Goal: Task Accomplishment & Management: Manage account settings

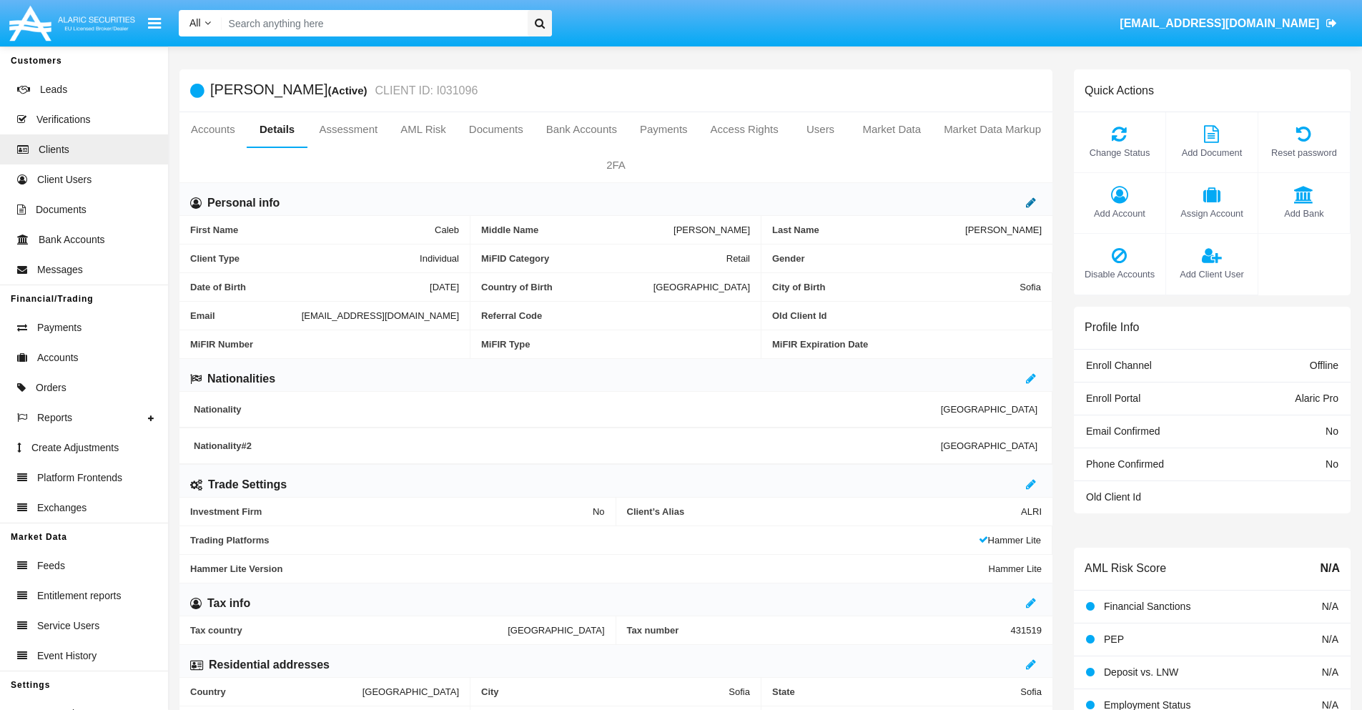
click at [1031, 202] on icon at bounding box center [1031, 202] width 10 height 11
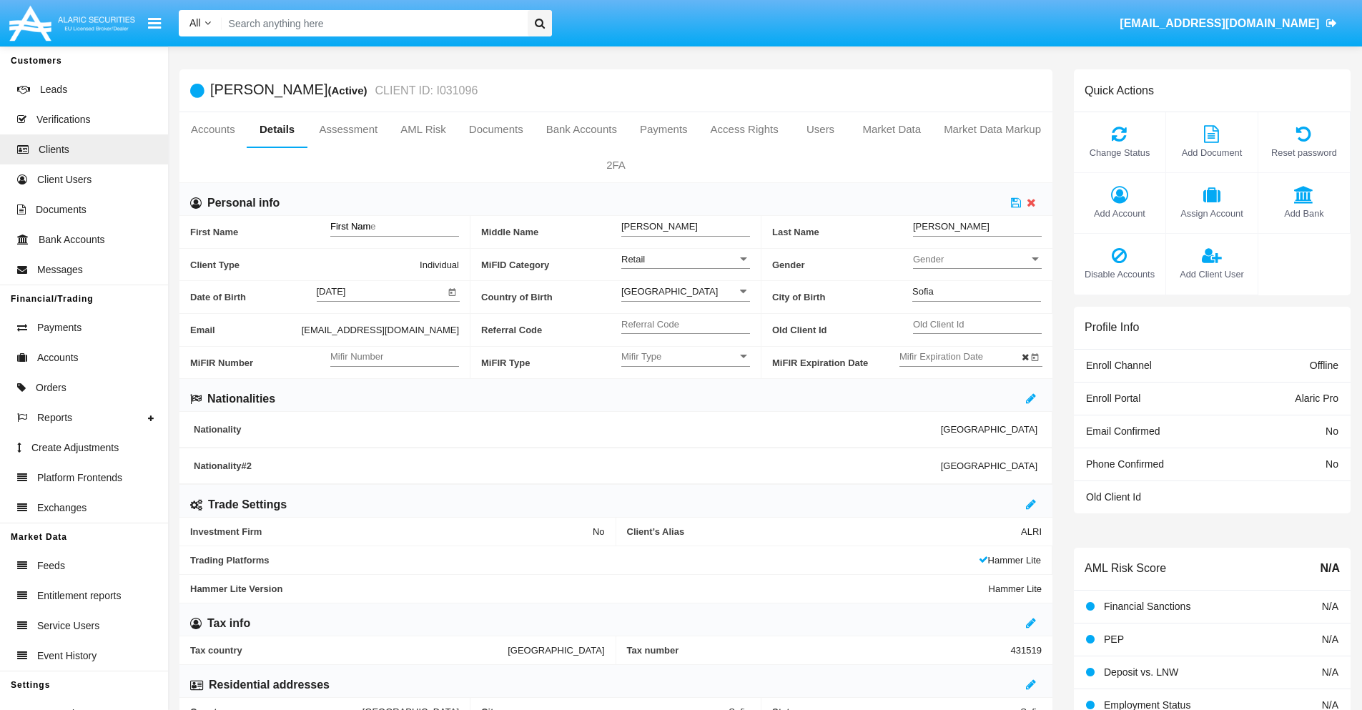
type input "First Name"
click at [1016, 202] on icon at bounding box center [1016, 202] width 10 height 11
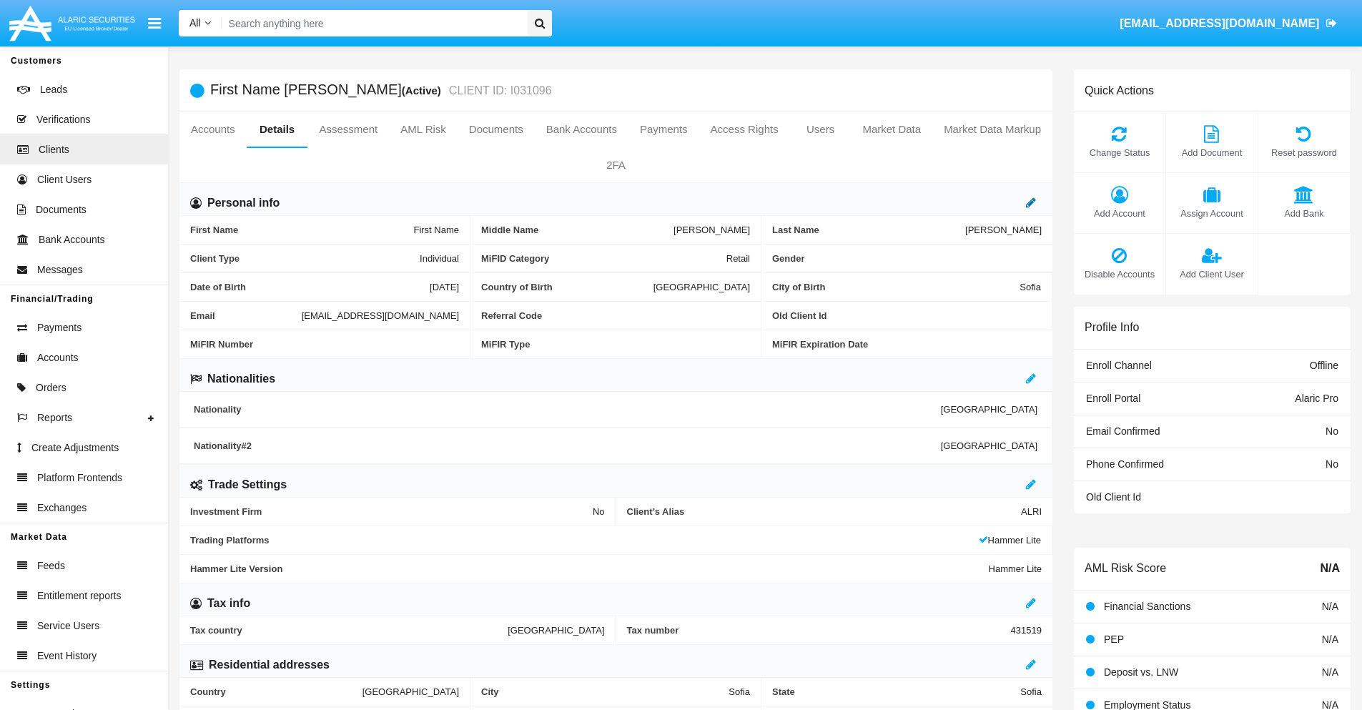
click at [1031, 202] on icon at bounding box center [1031, 202] width 10 height 11
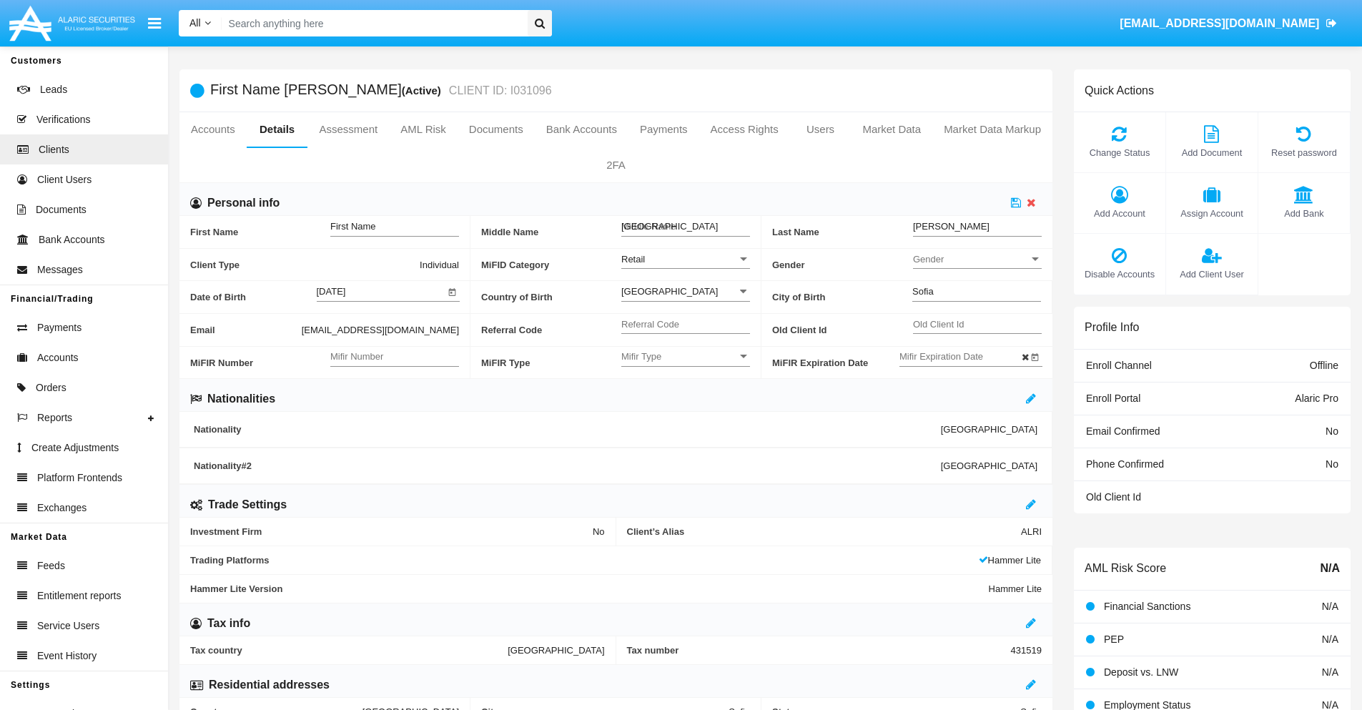
type input "Middle Name"
click at [1016, 202] on icon at bounding box center [1016, 202] width 10 height 11
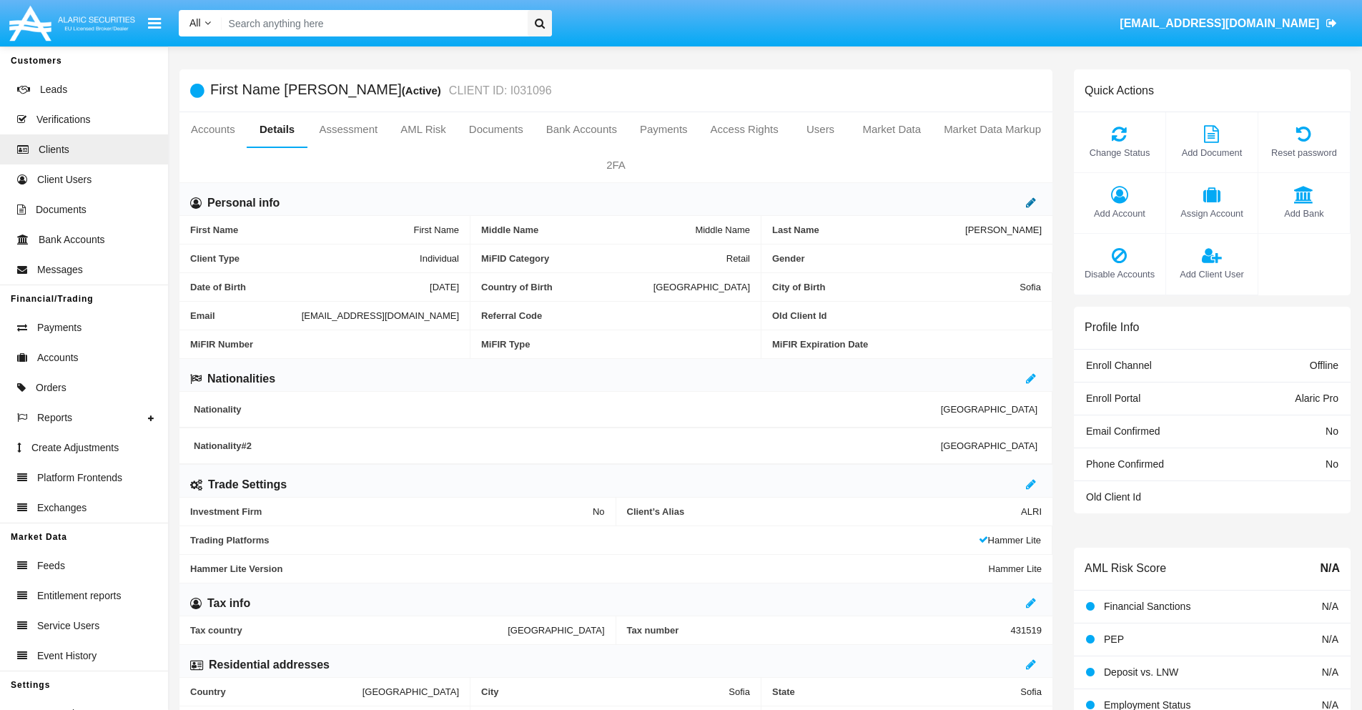
click at [1031, 202] on icon at bounding box center [1031, 202] width 10 height 11
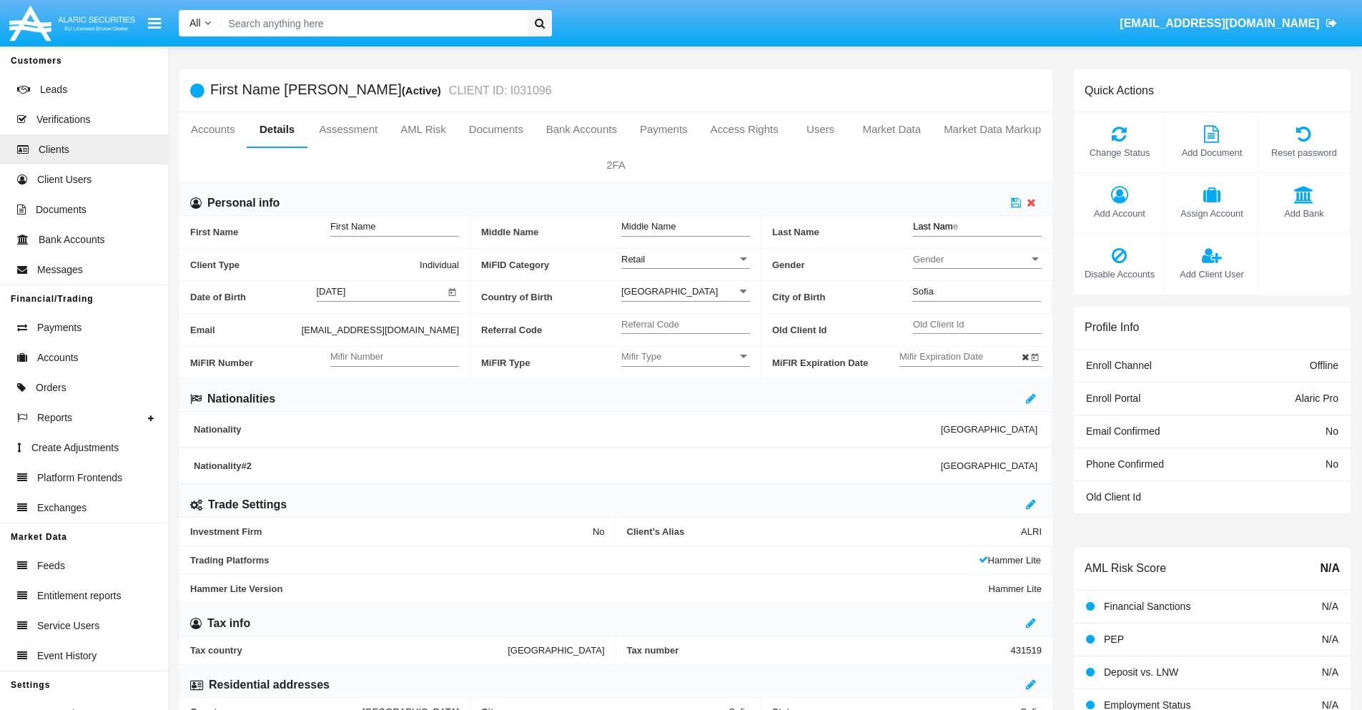
type input "Last Name"
click at [1016, 202] on icon at bounding box center [1016, 202] width 10 height 11
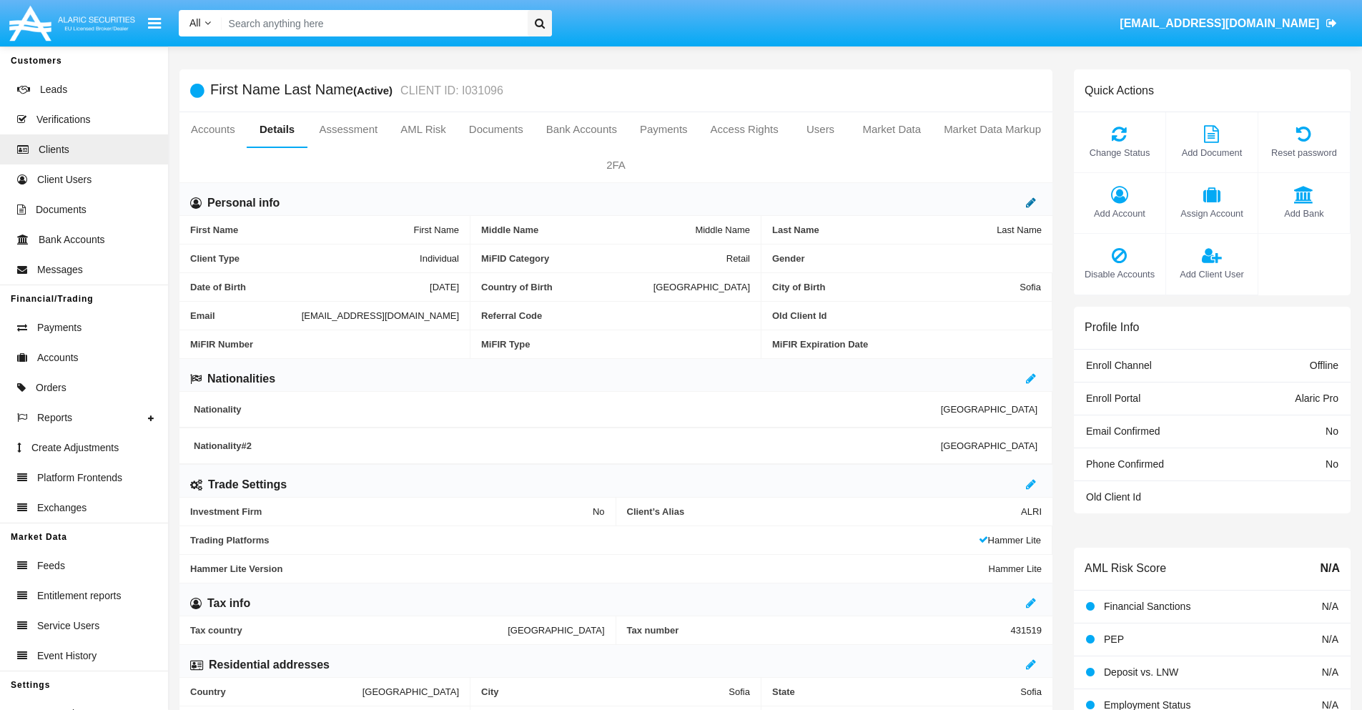
click at [1031, 202] on icon at bounding box center [1031, 202] width 10 height 11
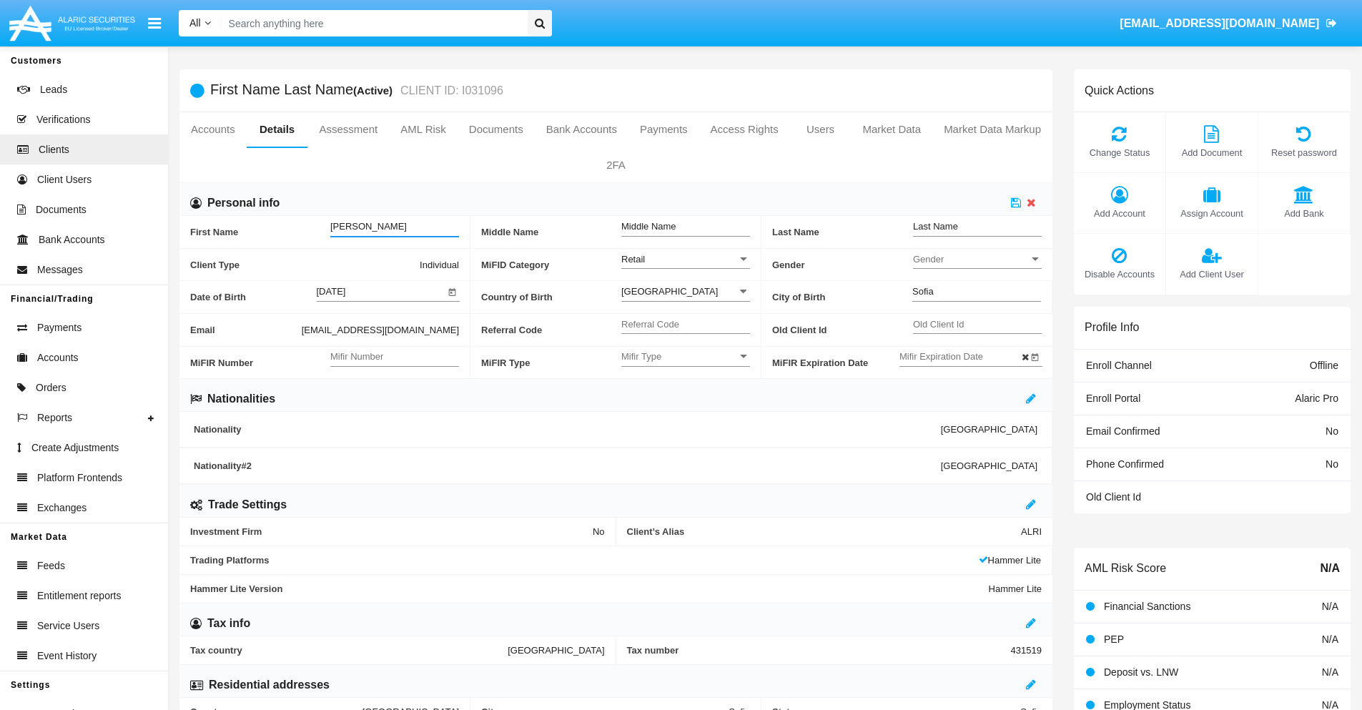
type input "Chaya"
type input "Lester"
type input "Bergstrom"
click at [1016, 202] on icon at bounding box center [1016, 202] width 10 height 11
